Goal: Task Accomplishment & Management: Complete application form

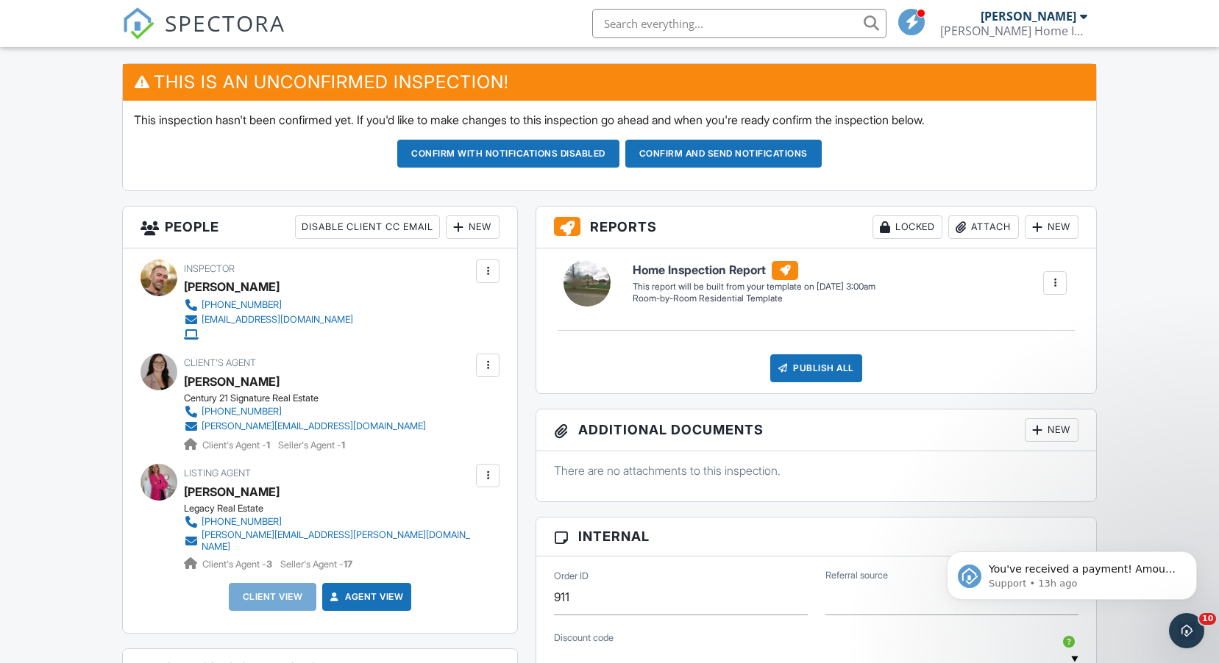
click at [470, 230] on div "New" at bounding box center [473, 228] width 54 height 24
click at [497, 271] on li "Client" at bounding box center [525, 272] width 145 height 37
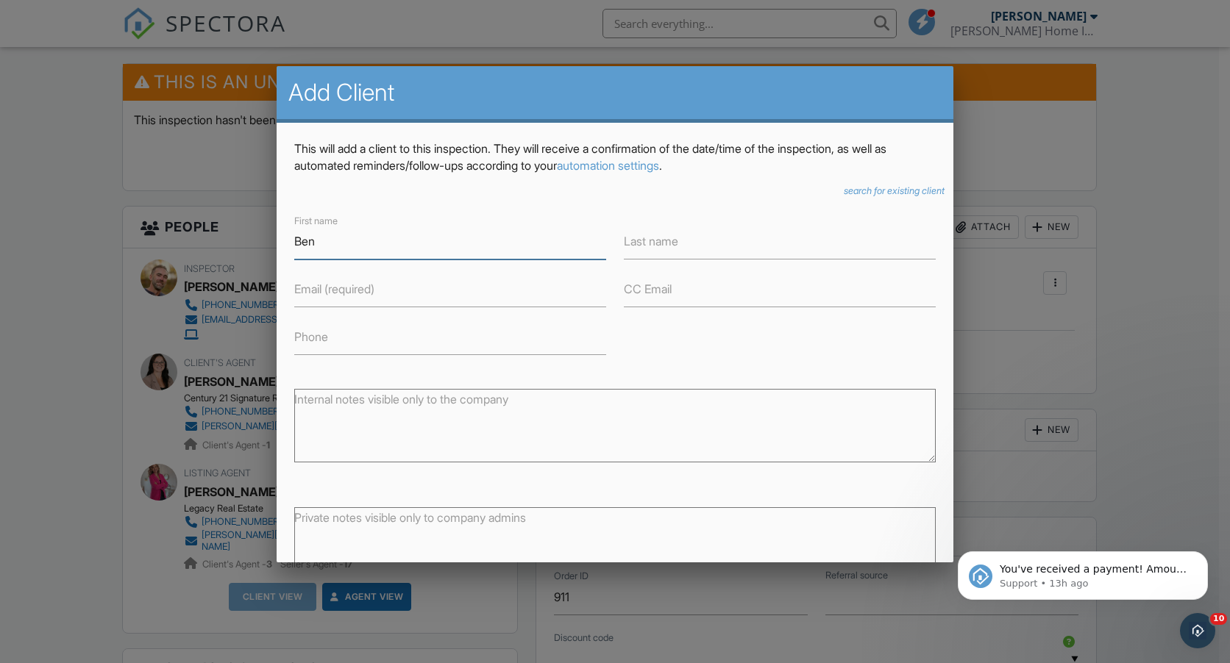
type input "Ben"
click at [662, 245] on label "Last name" at bounding box center [651, 241] width 54 height 16
click at [662, 245] on input "Last name" at bounding box center [780, 242] width 312 height 36
type input "Schaaf"
click at [388, 296] on input "Email (required)" at bounding box center [450, 289] width 312 height 36
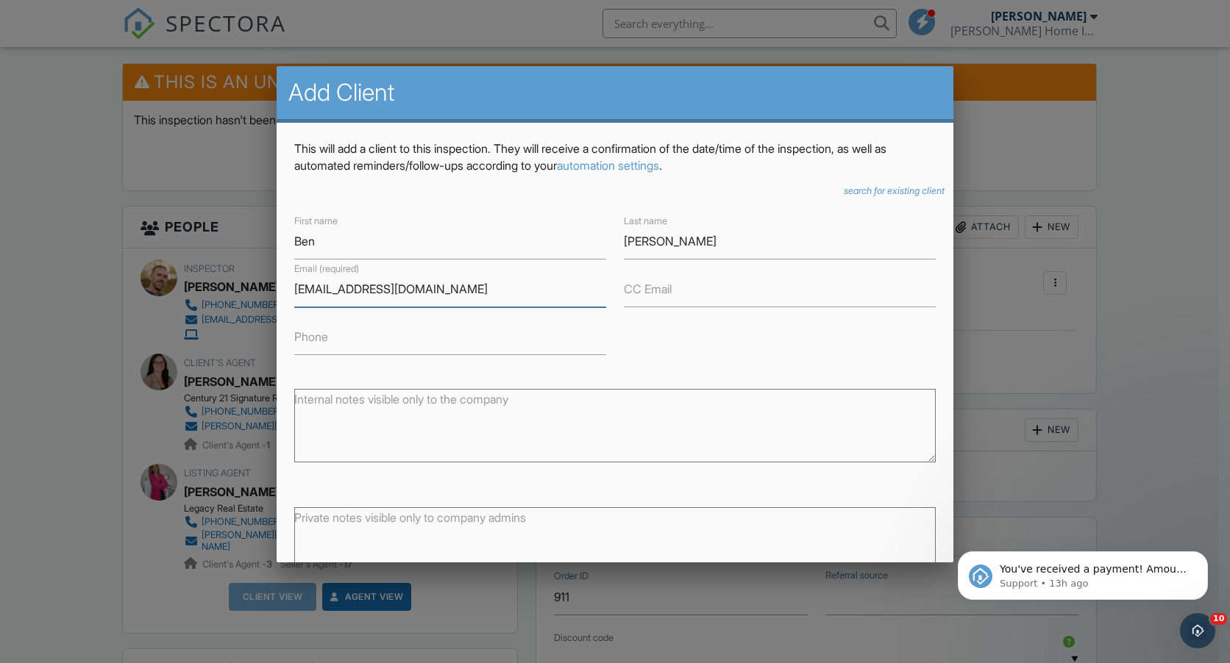
type input "benjaminischaaf@gmail.com"
click at [346, 345] on input "Phone" at bounding box center [450, 337] width 312 height 36
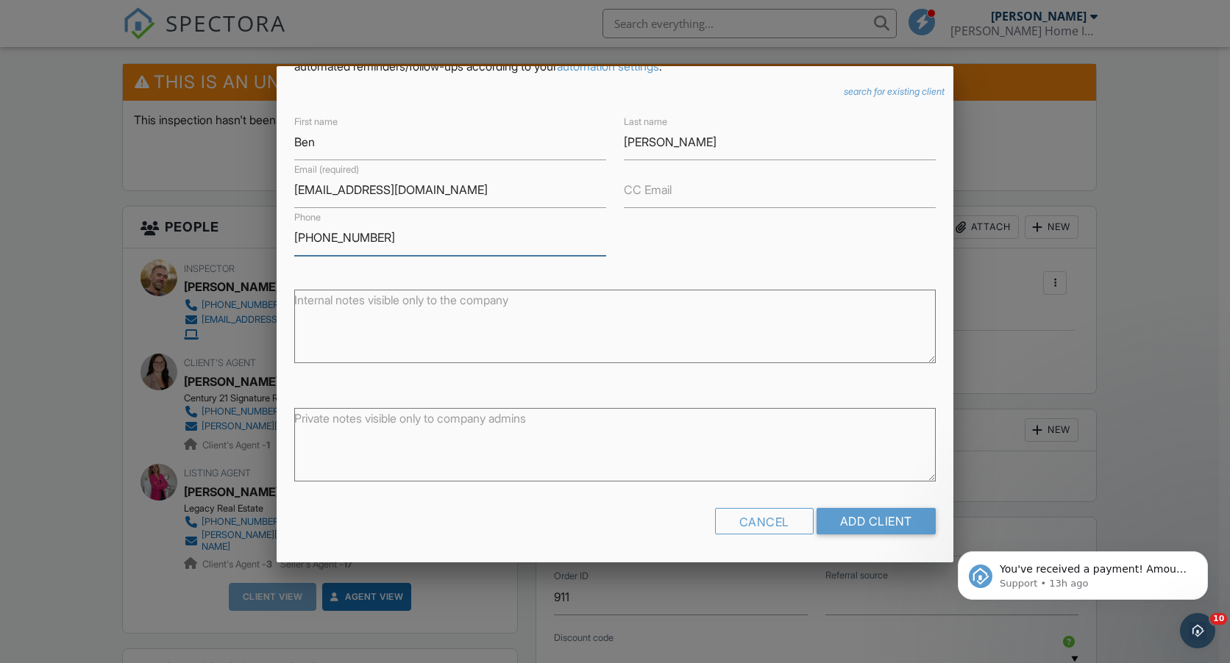
scroll to position [100, 0]
type input "775-625-0554"
click at [843, 519] on input "Add Client" at bounding box center [875, 521] width 119 height 26
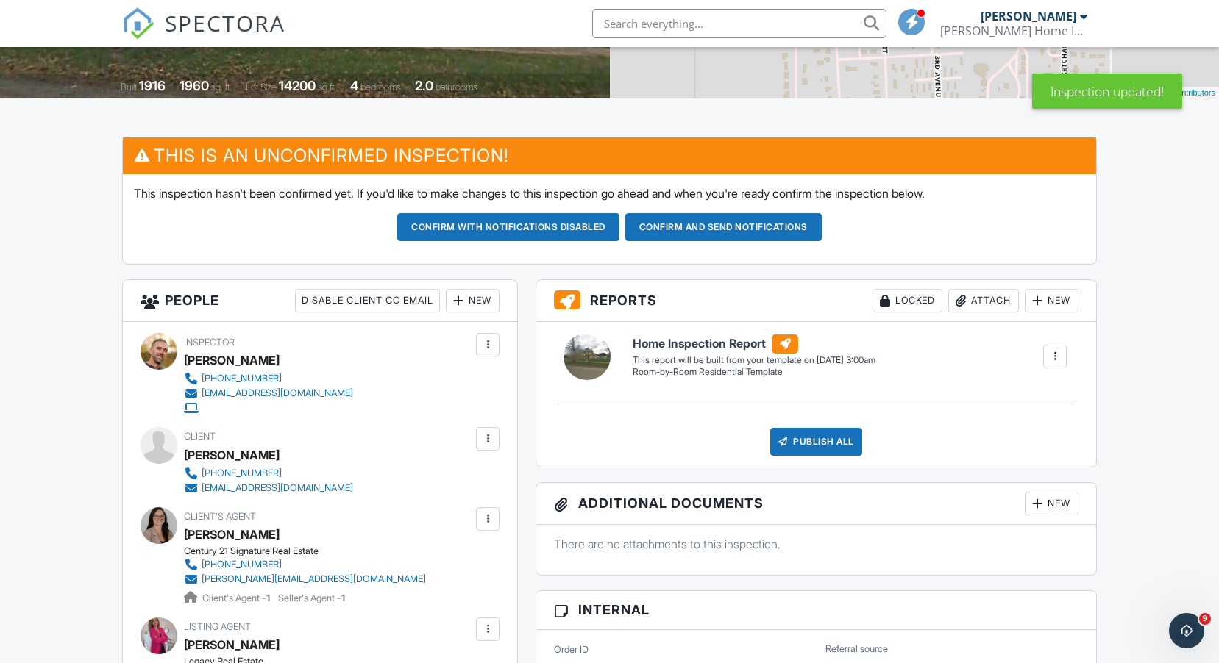
click at [476, 309] on div "New" at bounding box center [473, 301] width 54 height 24
click at [483, 356] on li "Client" at bounding box center [525, 345] width 145 height 37
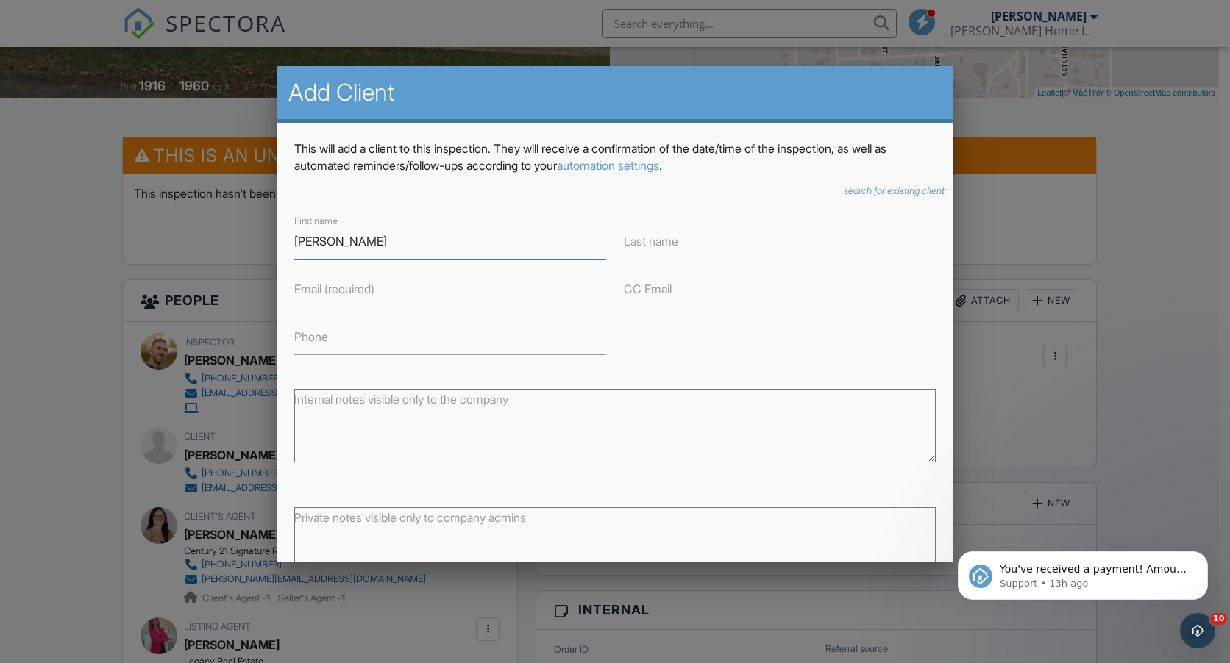
type input "[PERSON_NAME]"
click at [691, 238] on input "Last name" at bounding box center [780, 242] width 312 height 36
type input "[PERSON_NAME]"
click at [399, 298] on input "Email (required)" at bounding box center [450, 289] width 312 height 36
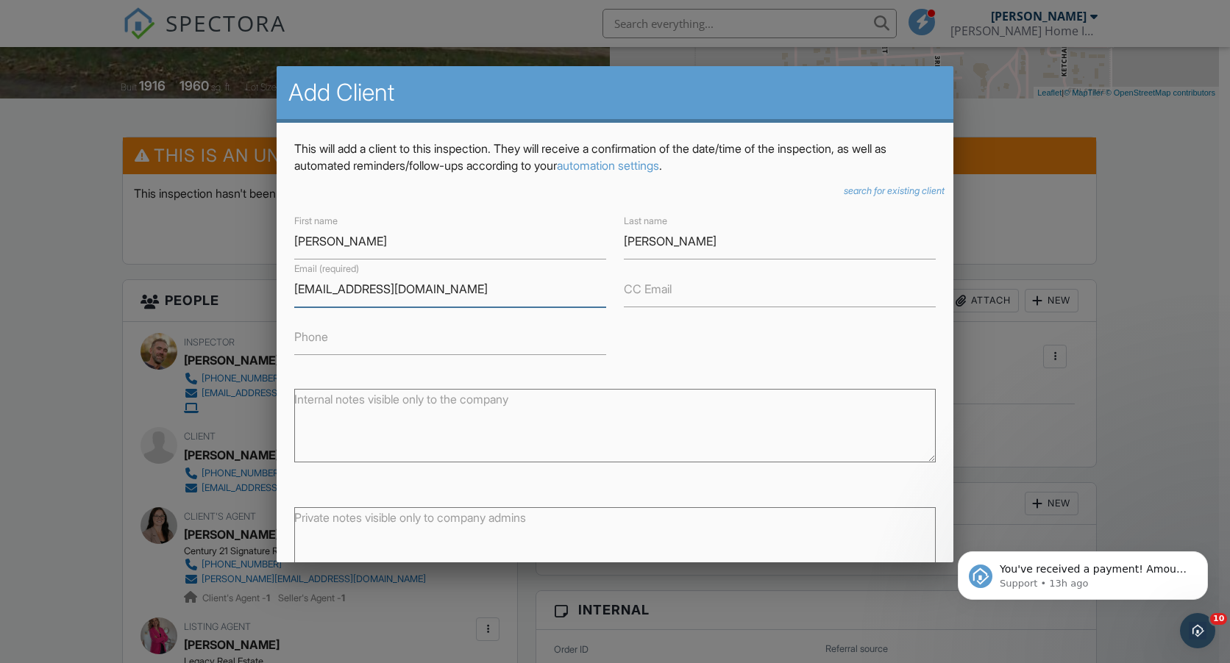
type input "sarahbraun316@gmail.com"
click at [358, 342] on input "Phone" at bounding box center [450, 337] width 312 height 36
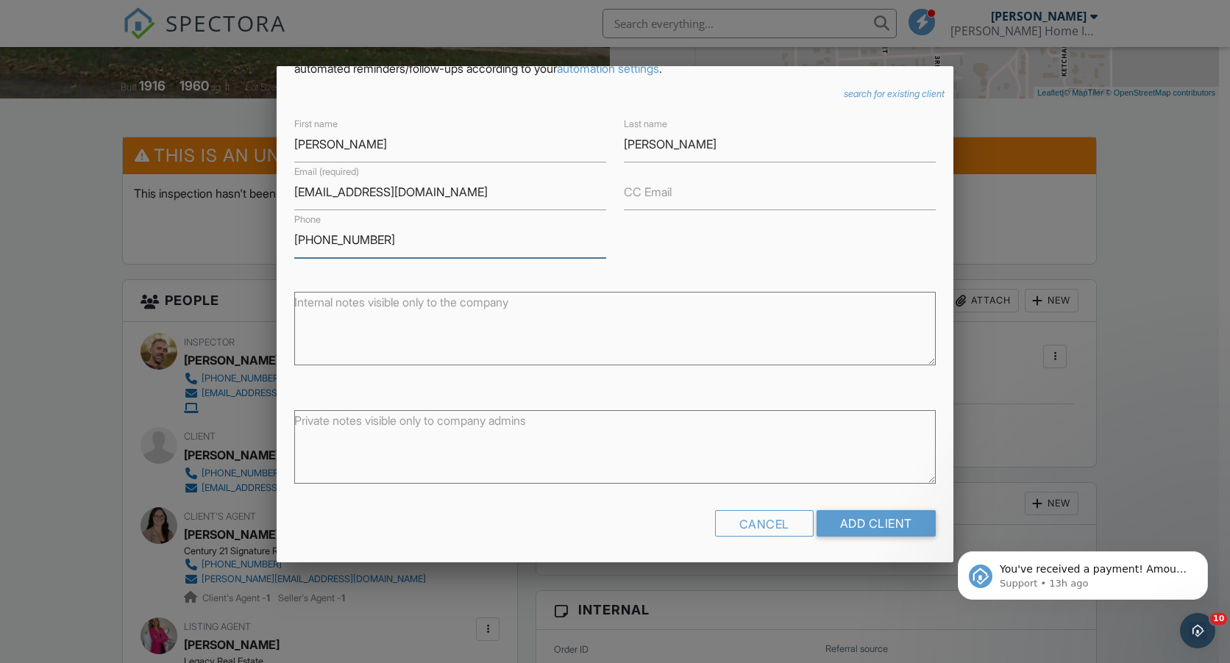
scroll to position [100, 0]
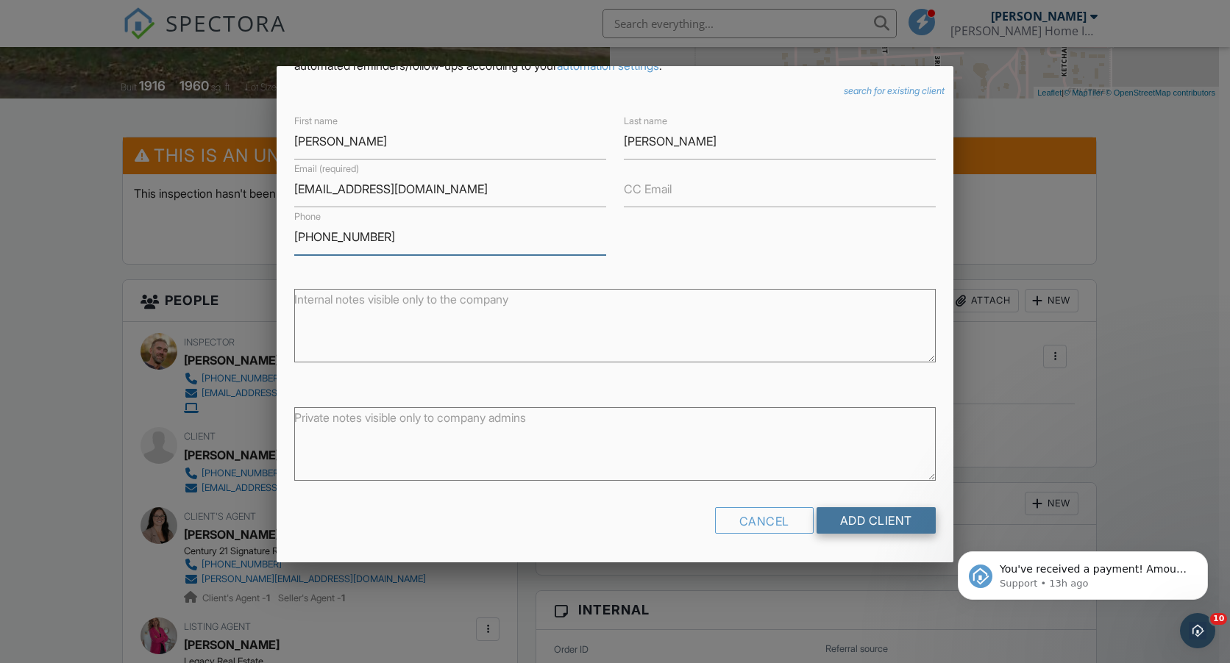
type input "515-468-7703"
click at [842, 525] on input "Add Client" at bounding box center [875, 521] width 119 height 26
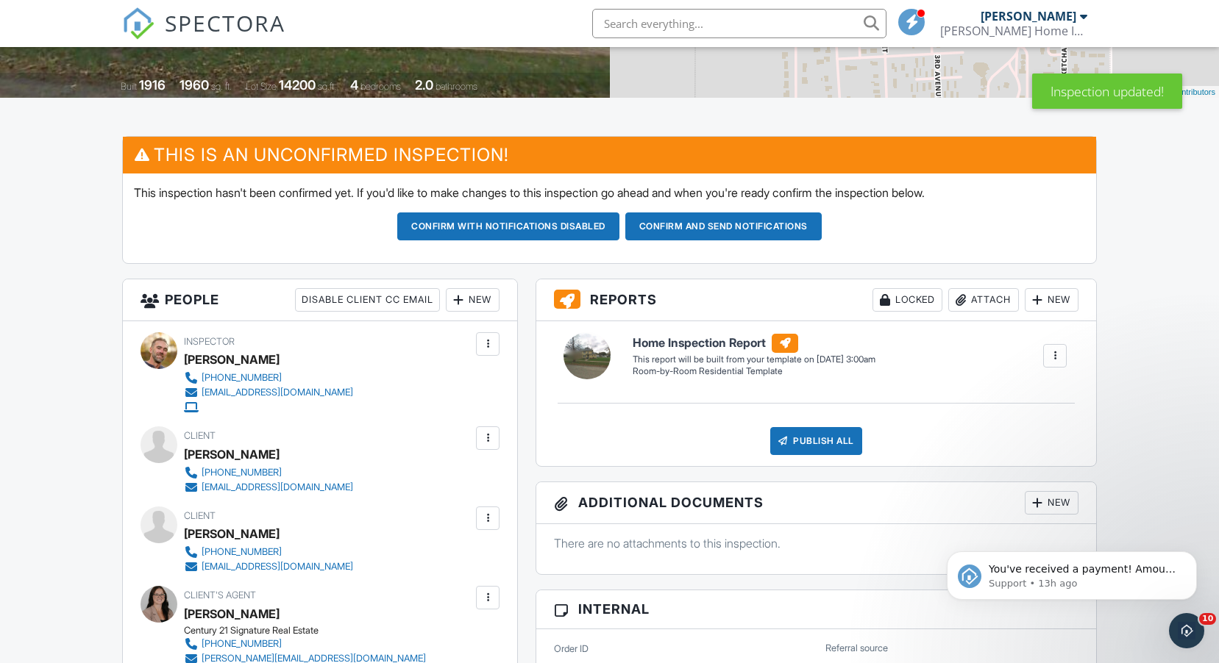
scroll to position [294, 0]
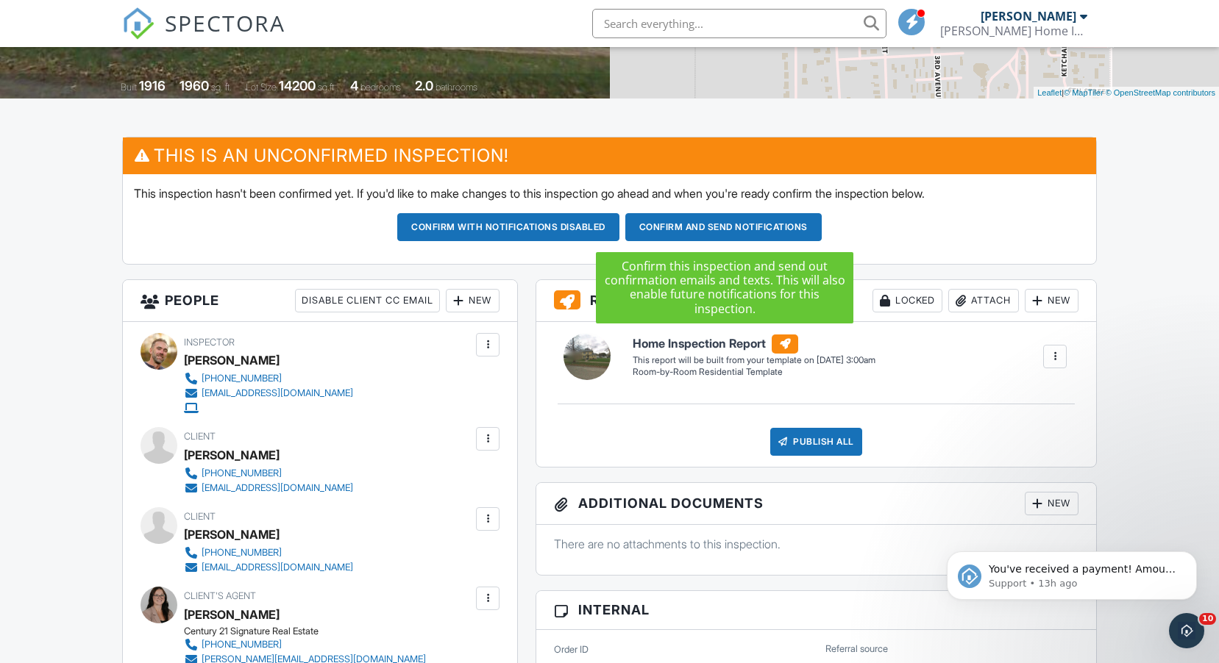
click at [719, 236] on button "Confirm and send notifications" at bounding box center [723, 227] width 196 height 28
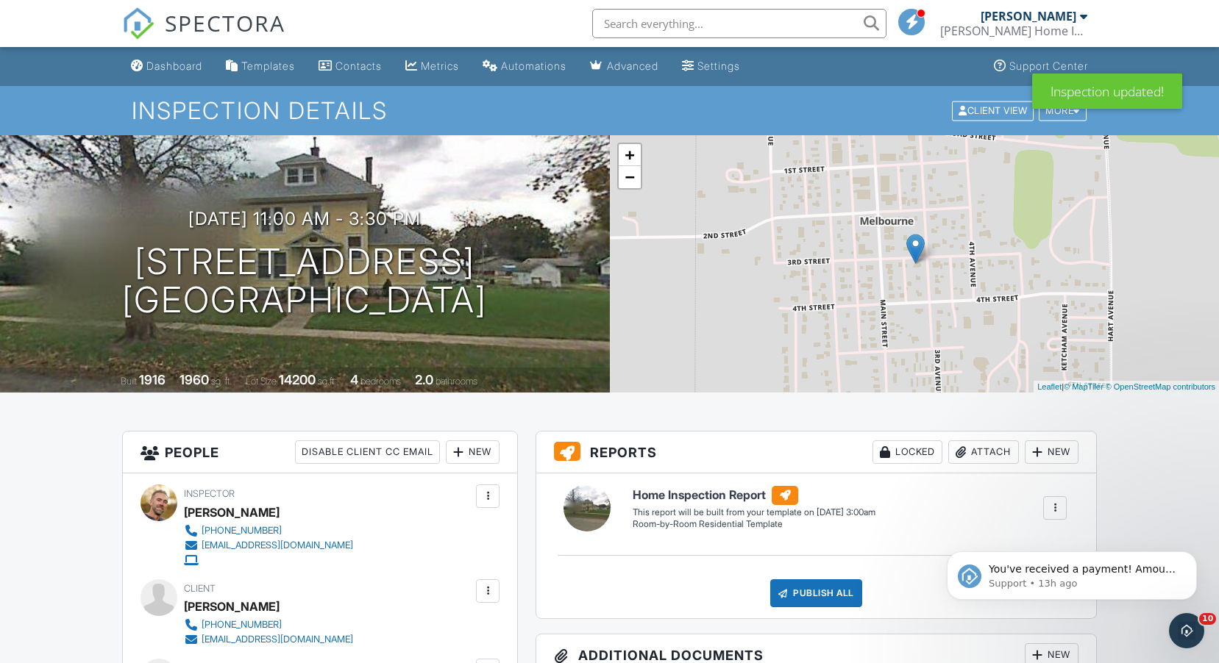
click at [179, 68] on div "Dashboard" at bounding box center [174, 66] width 56 height 13
